Goal: Task Accomplishment & Management: Complete application form

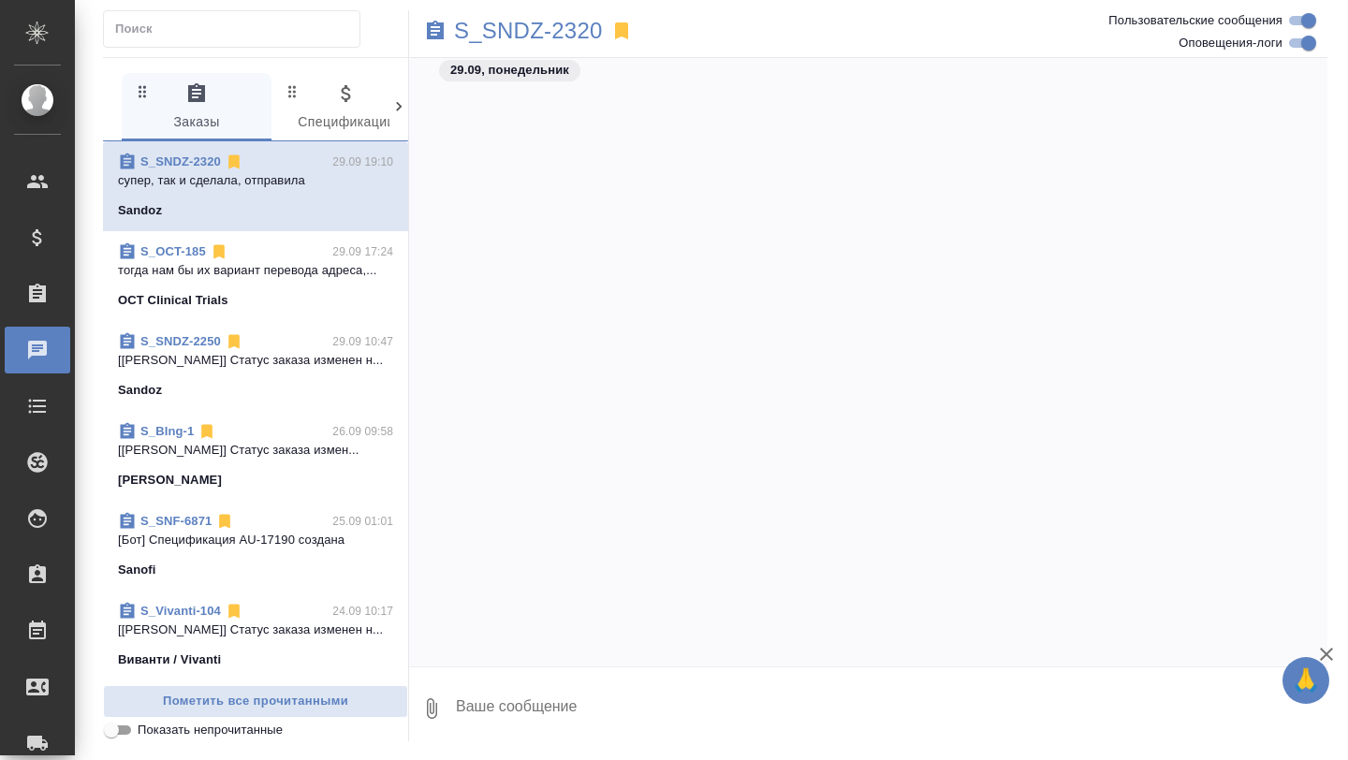
scroll to position [126685, 0]
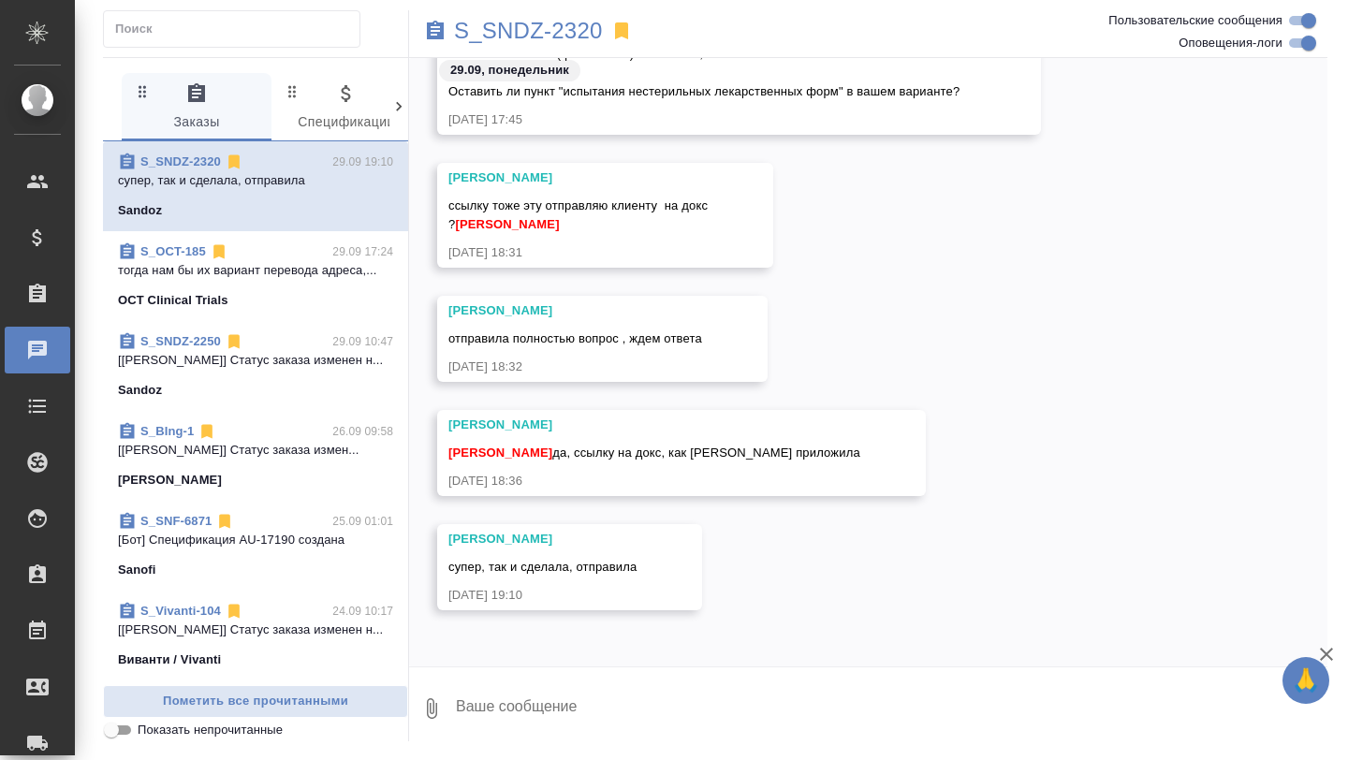
click at [283, 283] on span "S_OCT-185 29.09 17:24 тогда нам бы их вариант перевода адреса,... OCT Clinical …" at bounding box center [255, 275] width 275 height 67
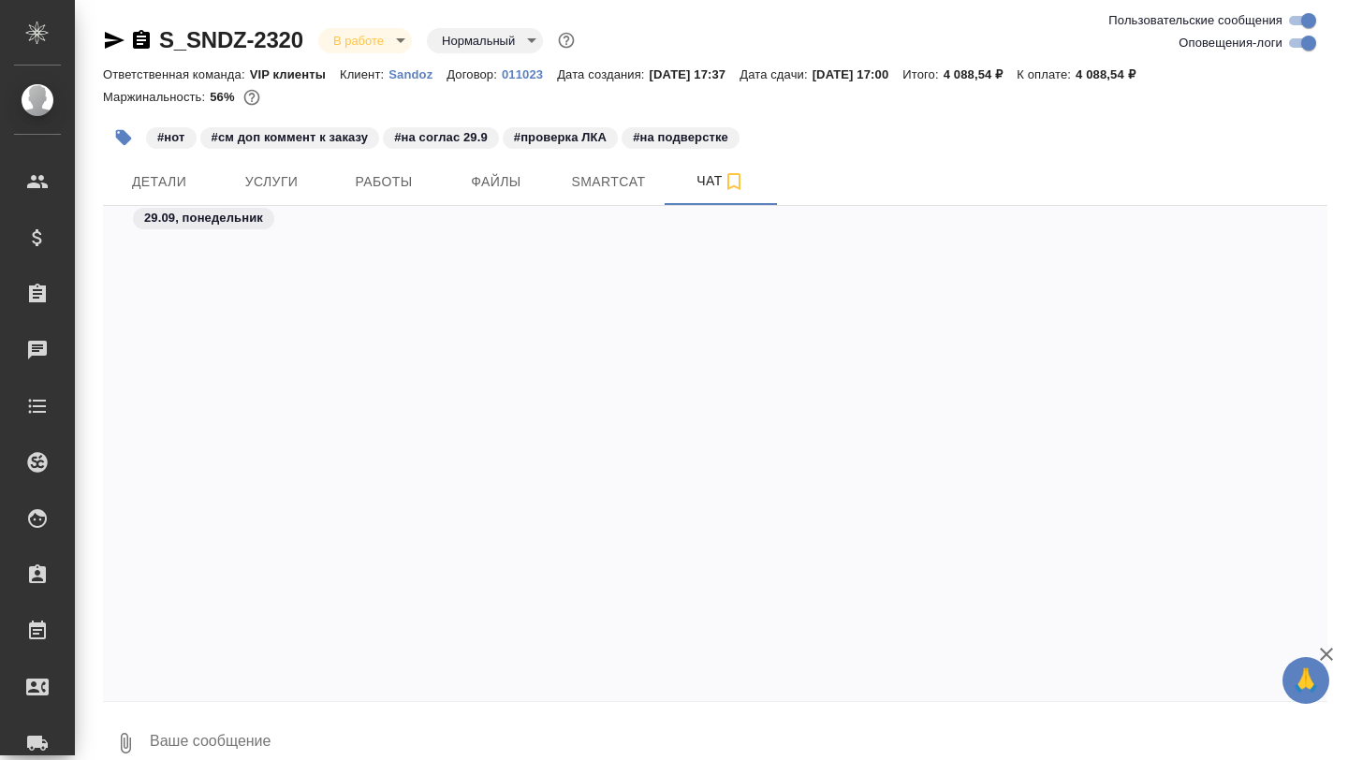
scroll to position [54272, 0]
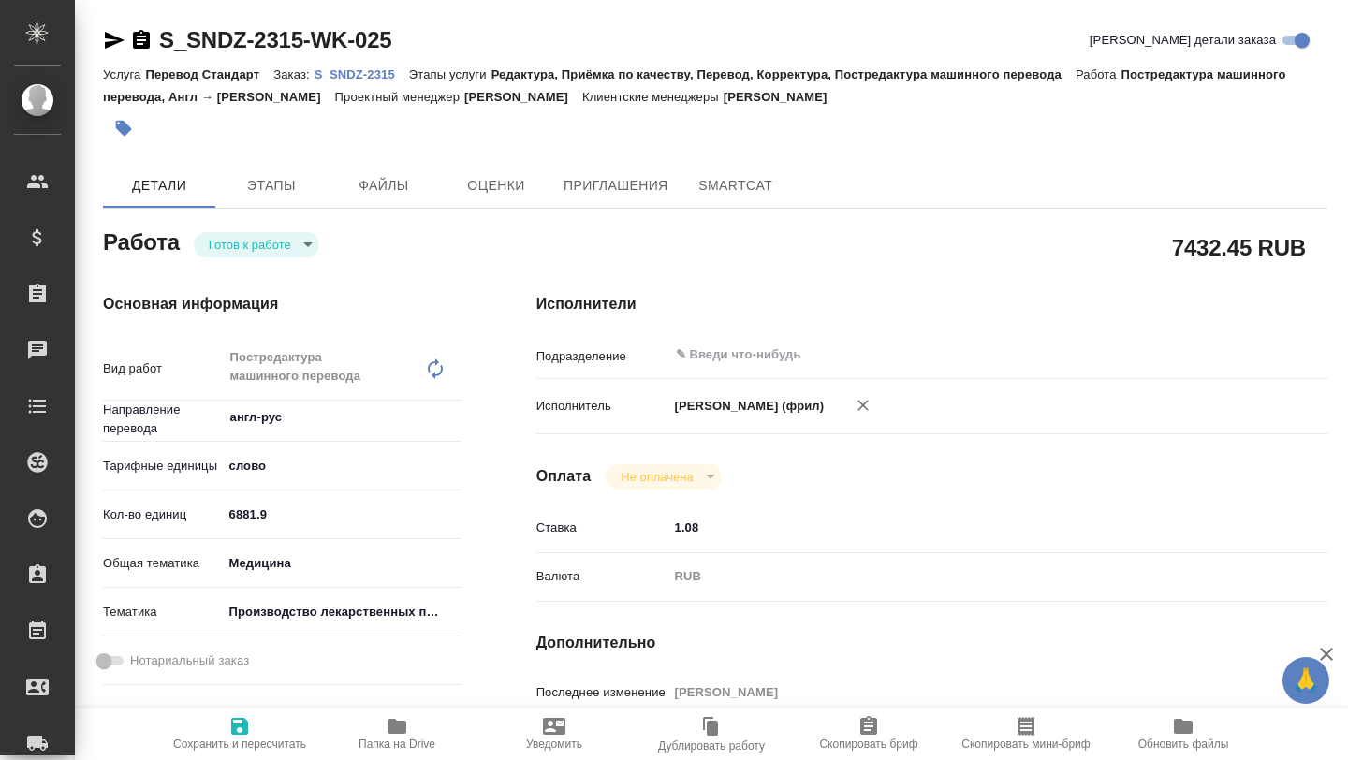
click at [393, 724] on icon "button" at bounding box center [397, 726] width 19 height 15
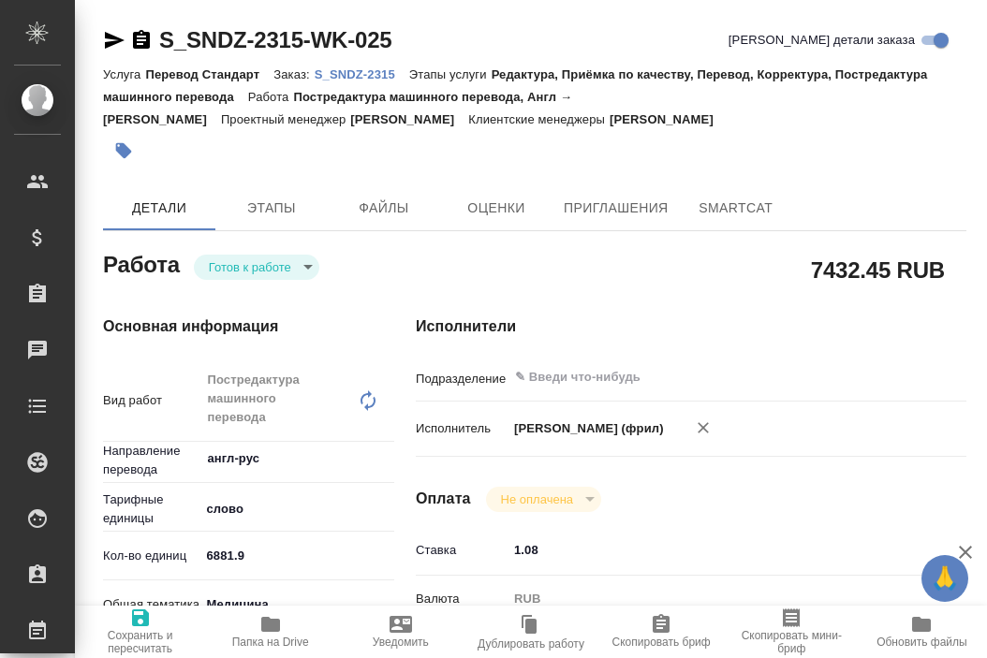
click at [367, 78] on p "S_SNDZ-2315" at bounding box center [362, 74] width 95 height 14
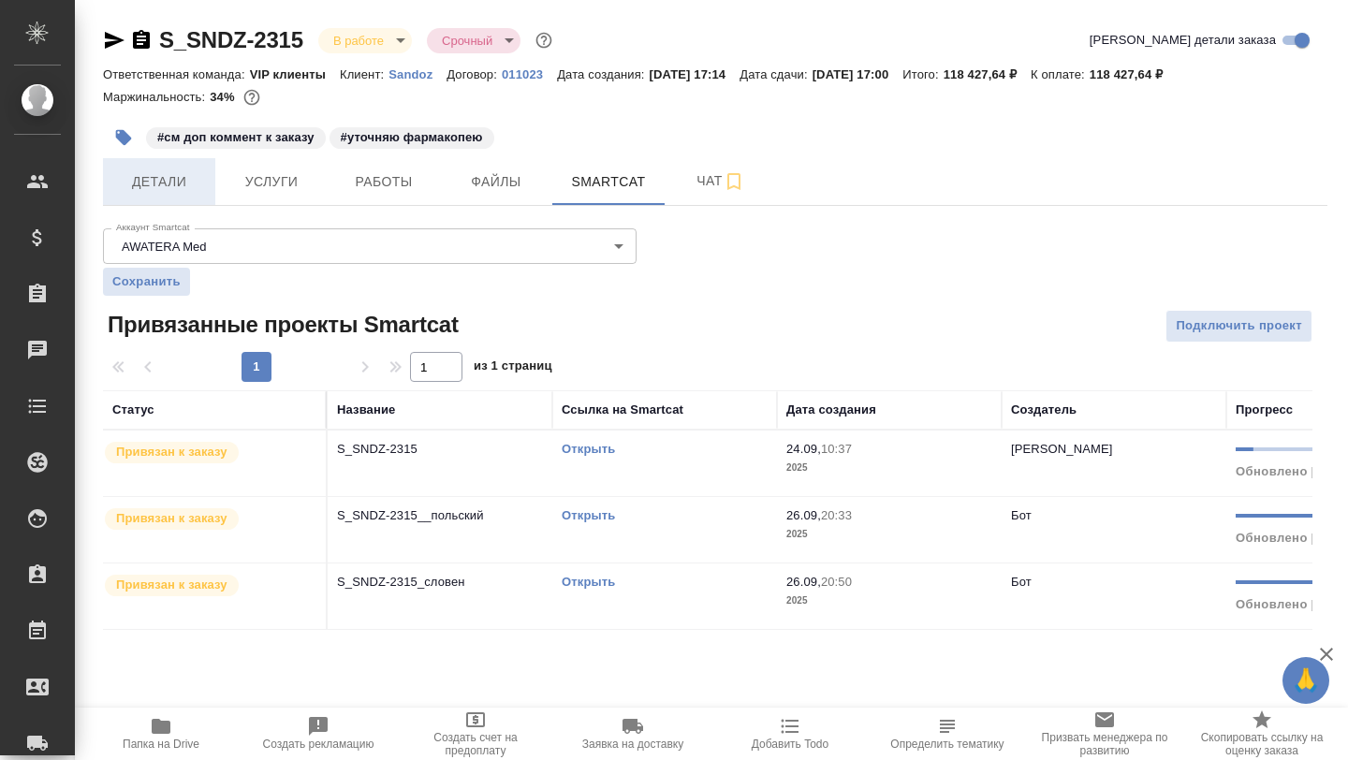
click at [173, 197] on button "Детали" at bounding box center [159, 181] width 112 height 47
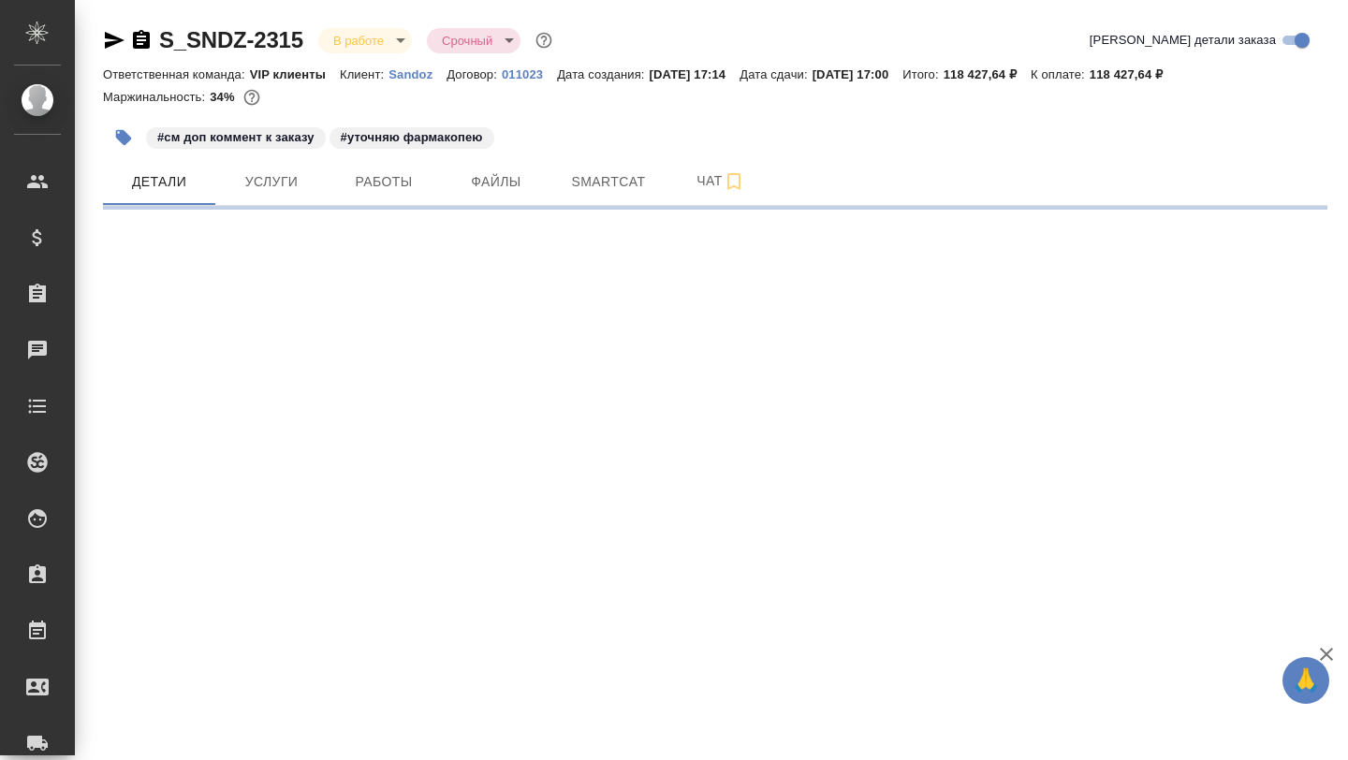
select select "RU"
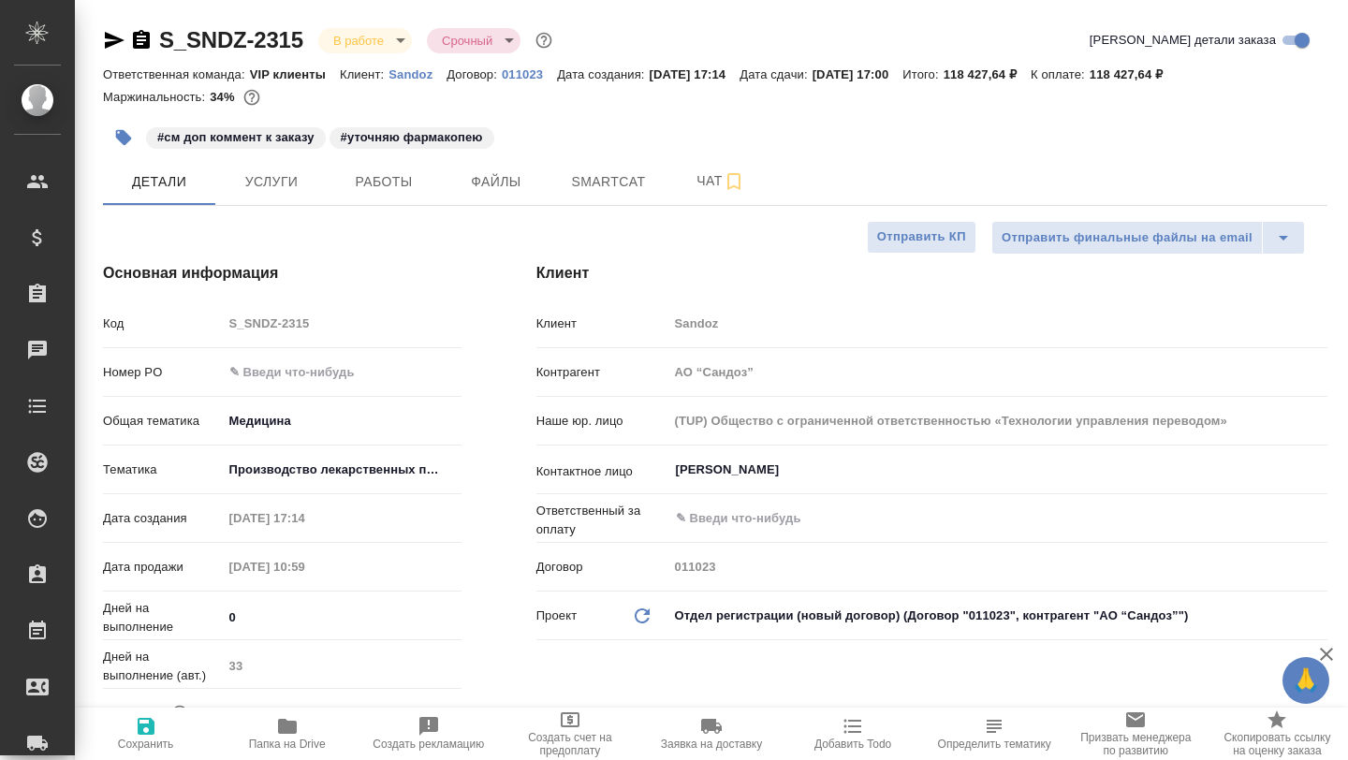
type textarea "x"
type input "[PERSON_NAME]"
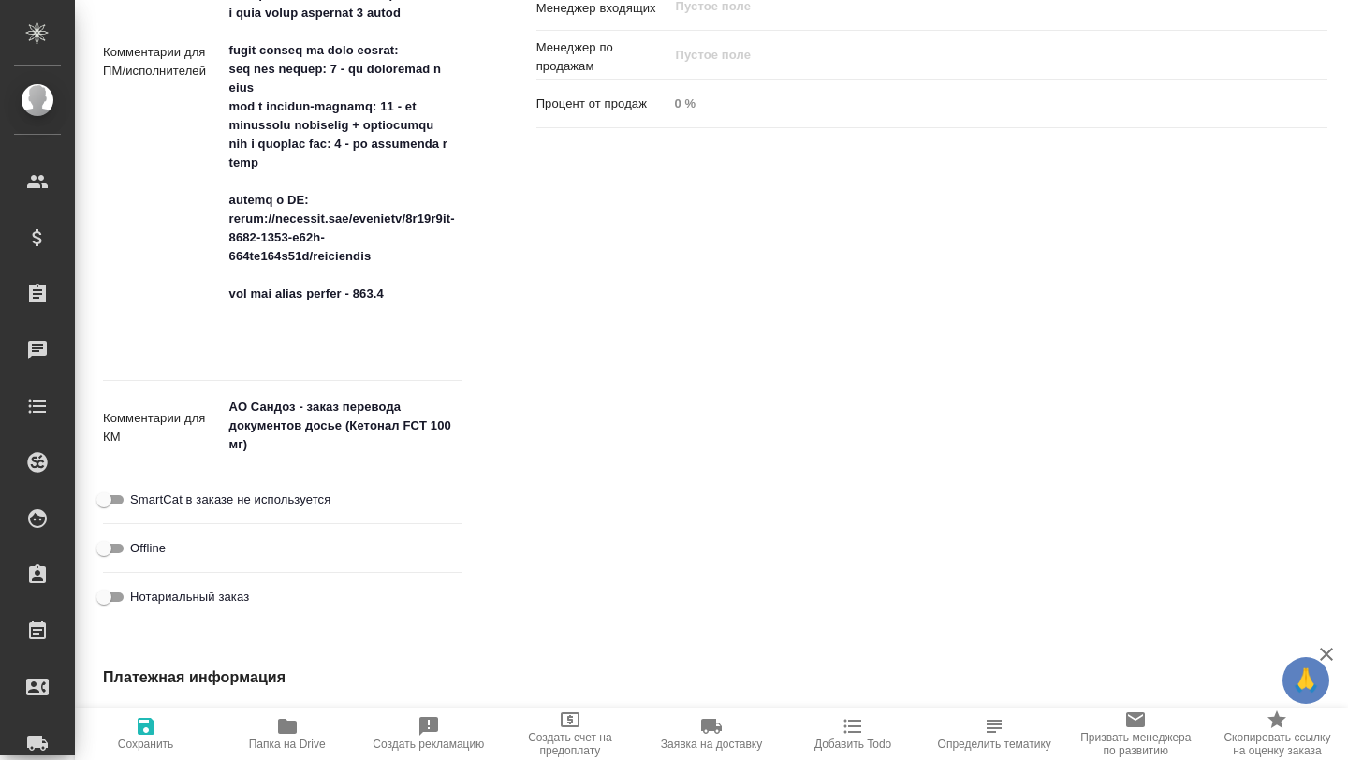
scroll to position [1383, 0]
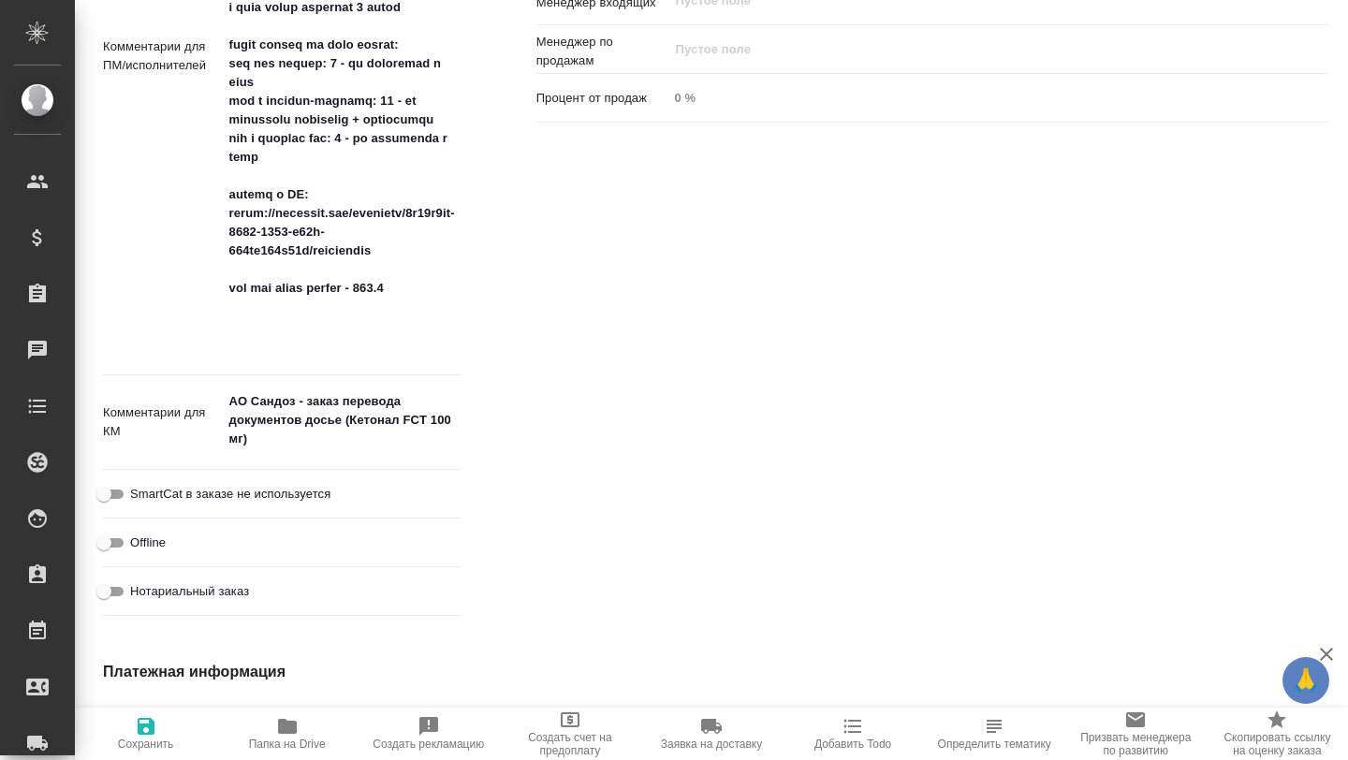
type textarea "x"
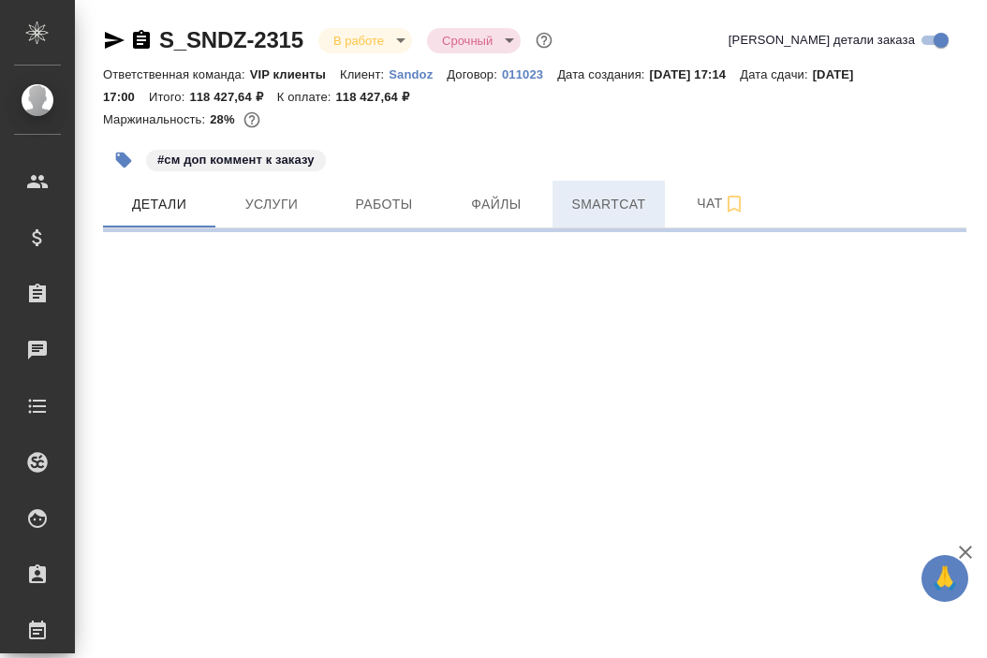
select select "RU"
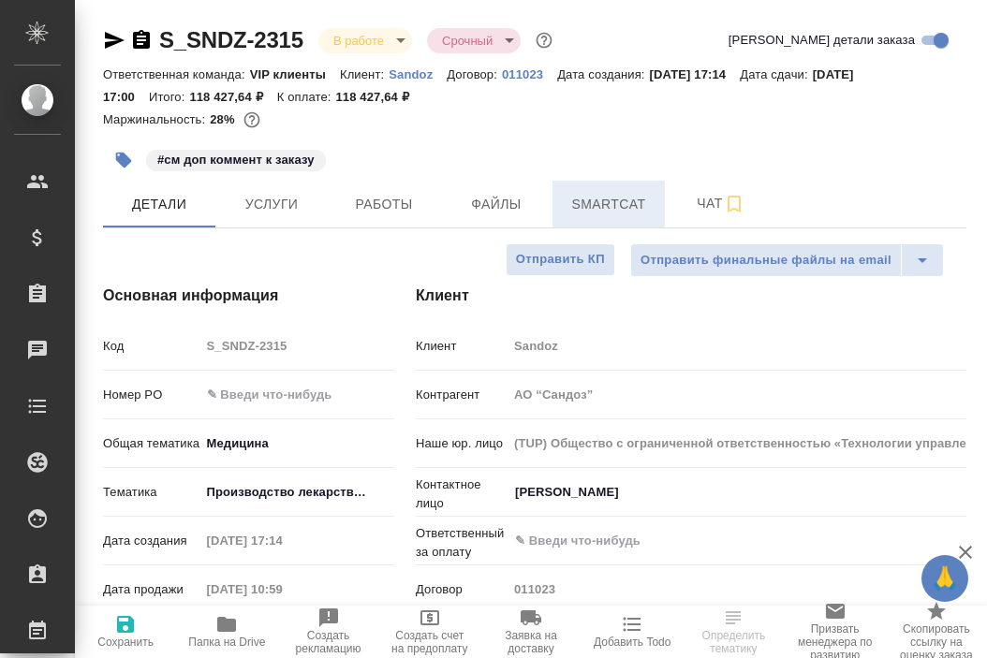
type textarea "x"
click at [591, 208] on span "Smartcat" at bounding box center [609, 204] width 90 height 23
type textarea "x"
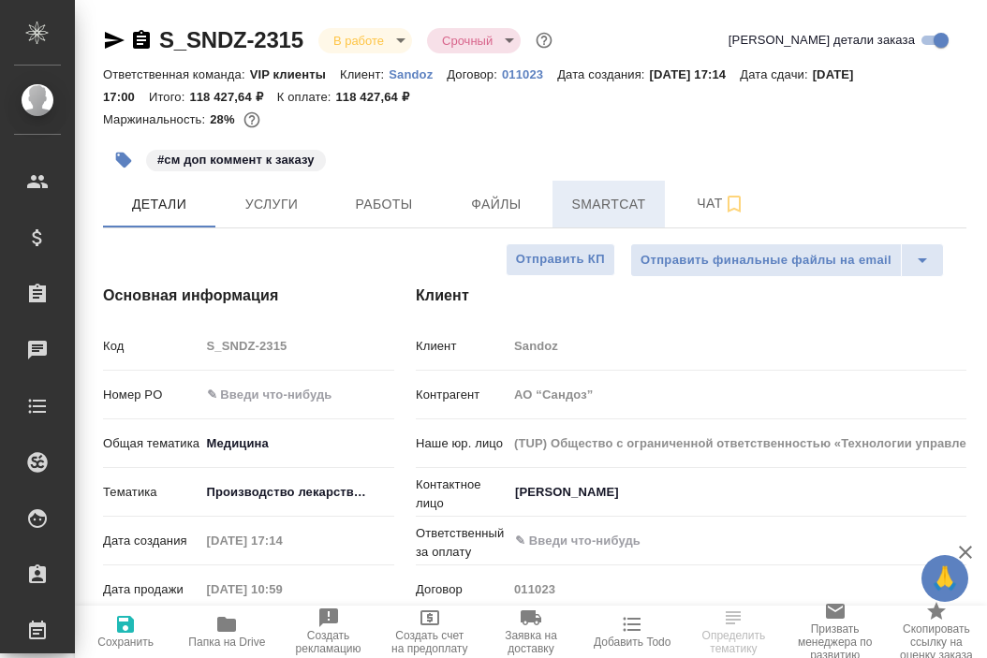
type textarea "x"
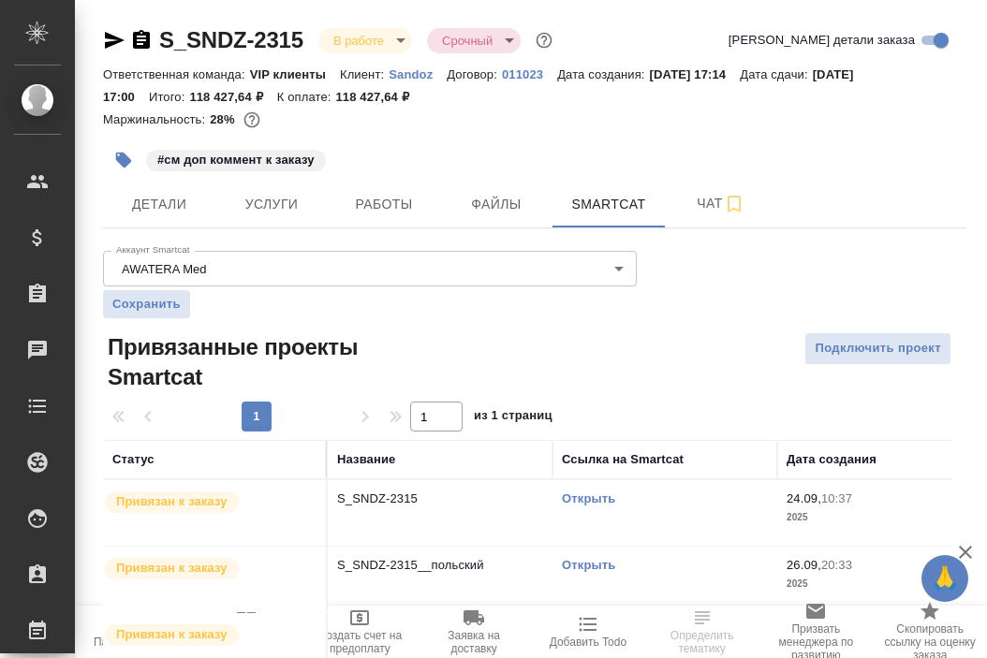
scroll to position [70, 0]
